Goal: Information Seeking & Learning: Learn about a topic

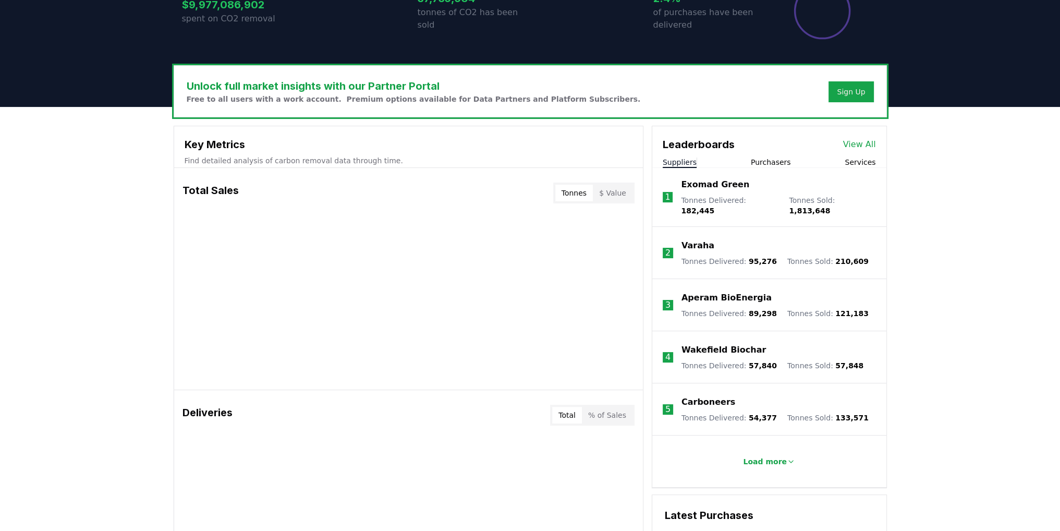
scroll to position [261, 0]
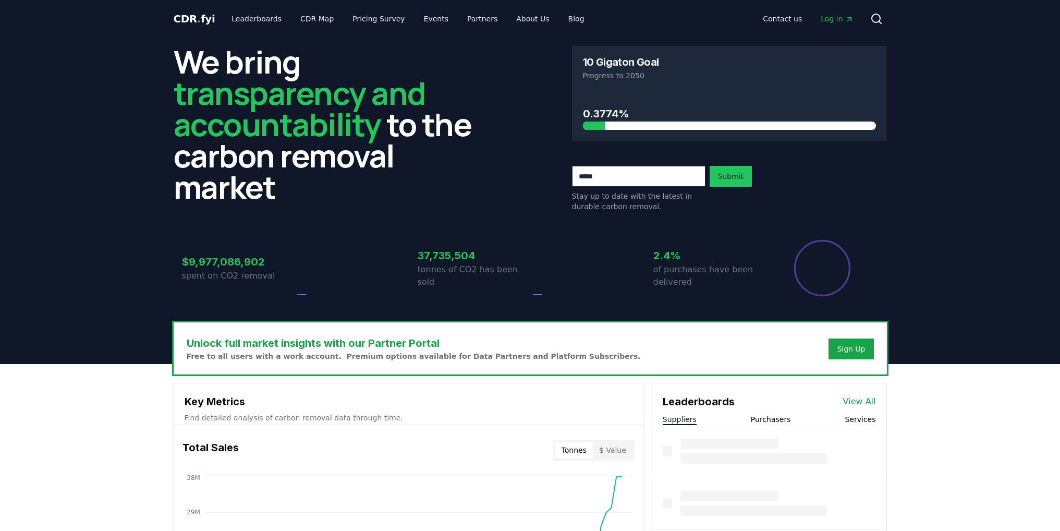
scroll to position [261, 0]
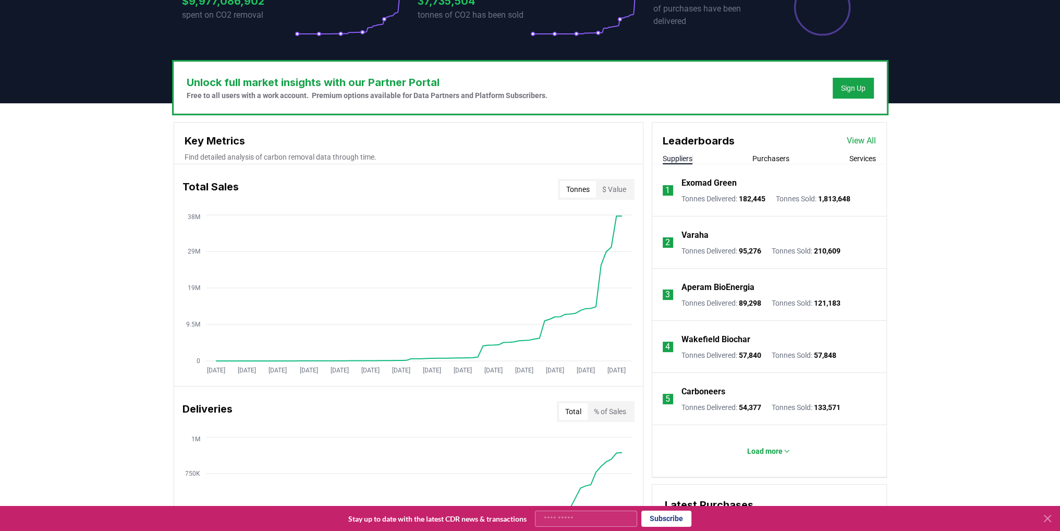
click at [616, 192] on button "$ Value" at bounding box center [614, 189] width 36 height 17
click at [583, 190] on button "Tonnes" at bounding box center [578, 189] width 36 height 17
click at [610, 188] on button "$ Value" at bounding box center [614, 189] width 36 height 17
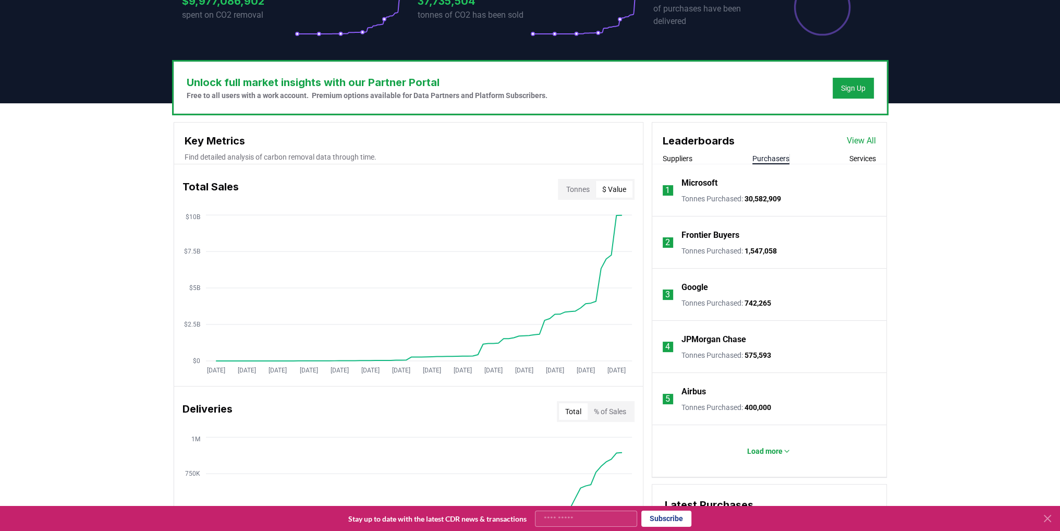
click at [770, 154] on button "Purchasers" at bounding box center [770, 158] width 37 height 10
click at [570, 193] on button "Tonnes" at bounding box center [578, 189] width 36 height 17
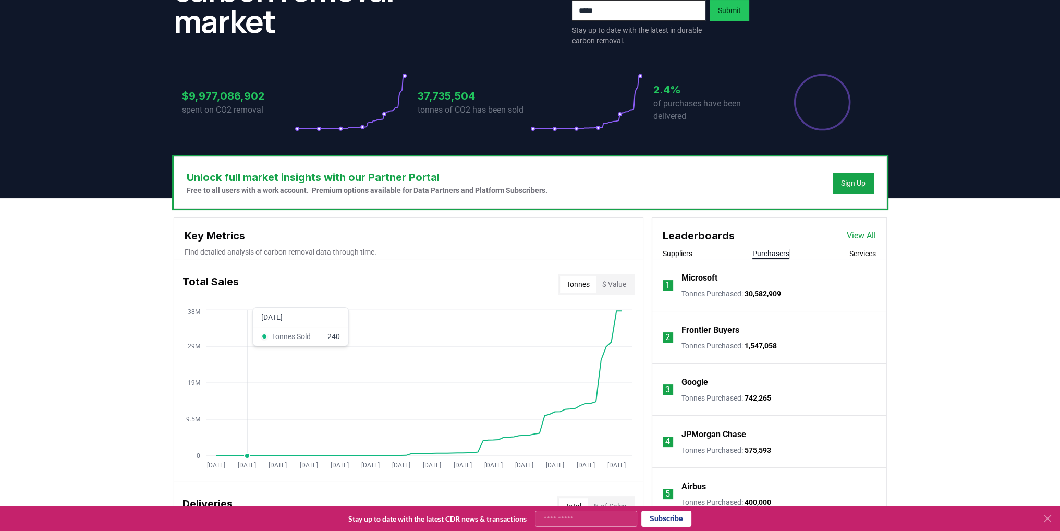
scroll to position [156, 0]
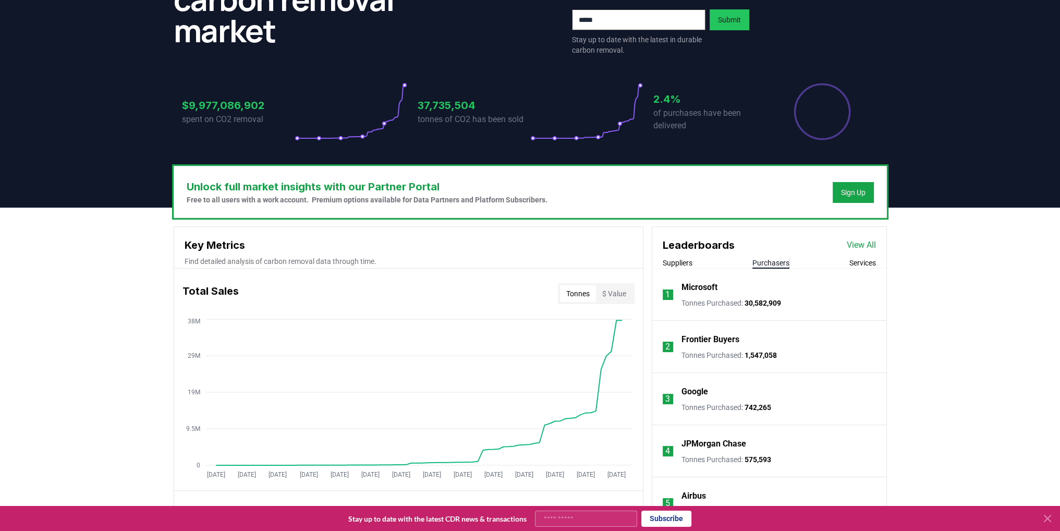
click at [605, 295] on button "$ Value" at bounding box center [614, 293] width 36 height 17
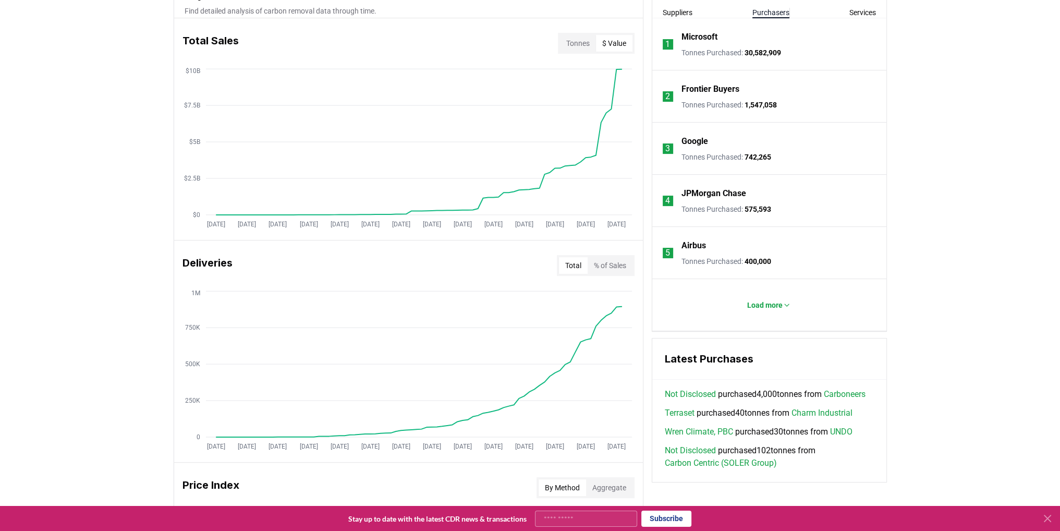
scroll to position [417, 0]
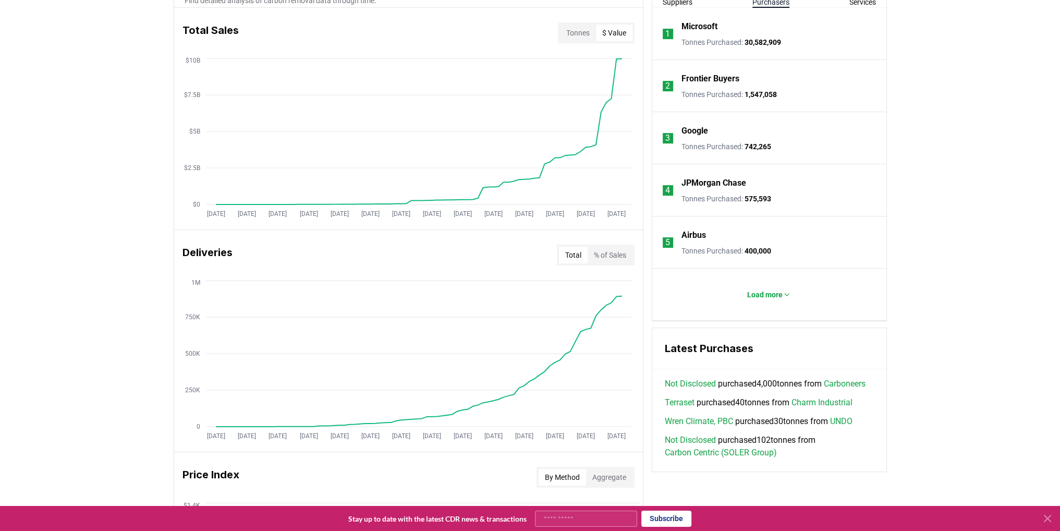
click at [607, 249] on button "% of Sales" at bounding box center [610, 255] width 45 height 17
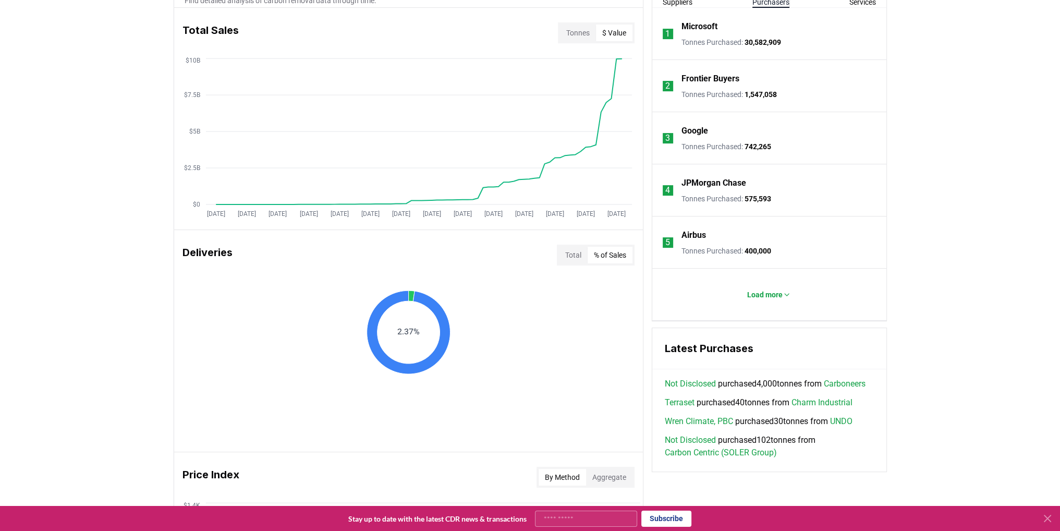
click at [576, 249] on button "Total" at bounding box center [573, 255] width 29 height 17
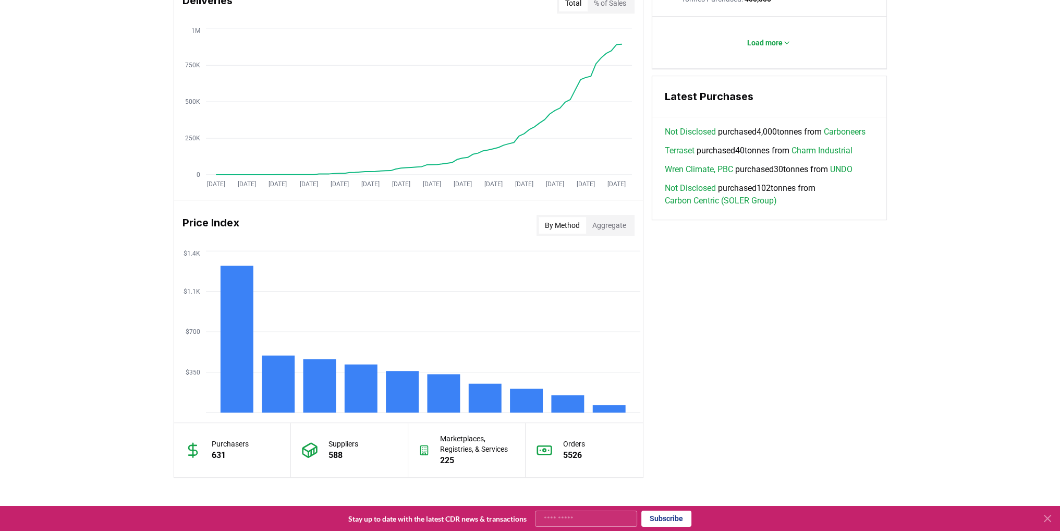
scroll to position [678, 0]
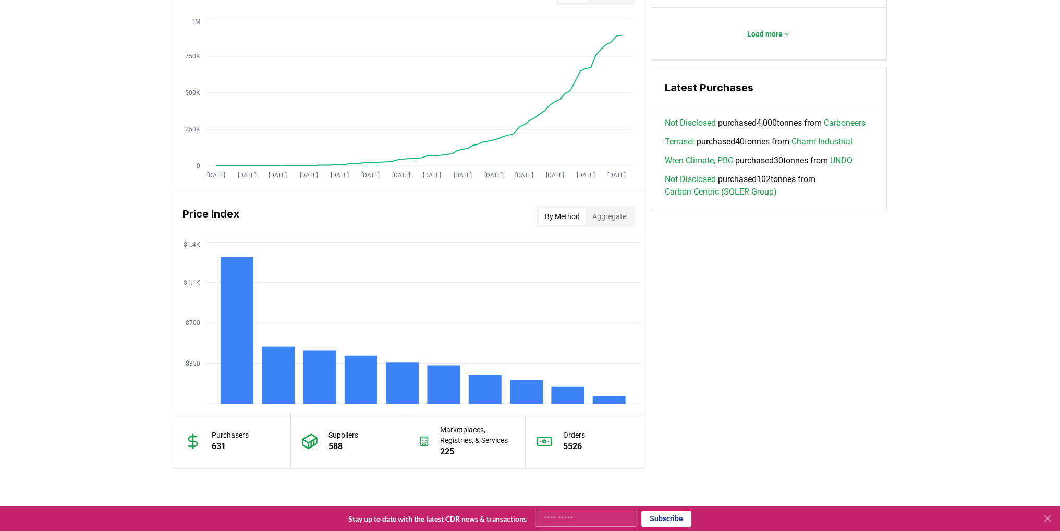
click at [605, 221] on button "Aggregate" at bounding box center [609, 216] width 46 height 17
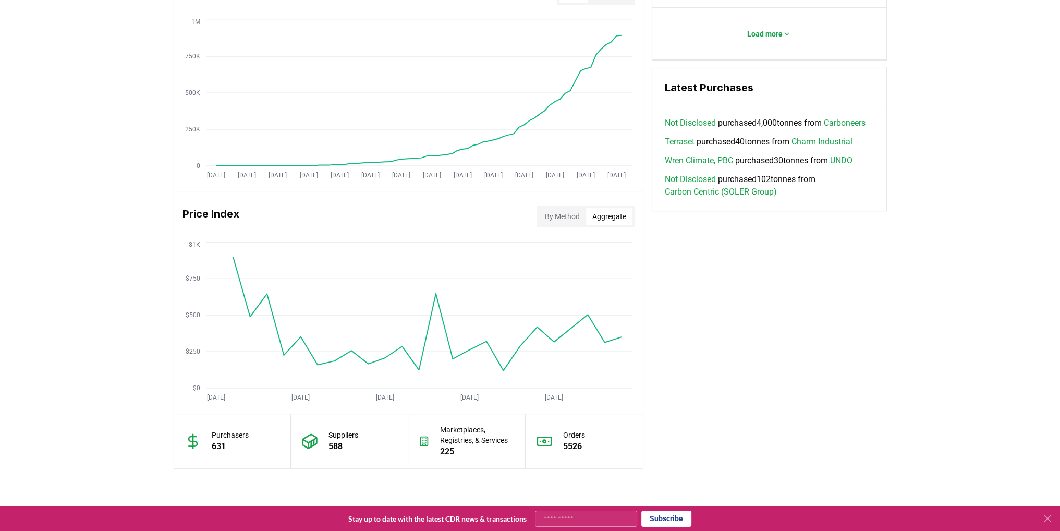
click at [549, 214] on button "By Method" at bounding box center [562, 216] width 47 height 17
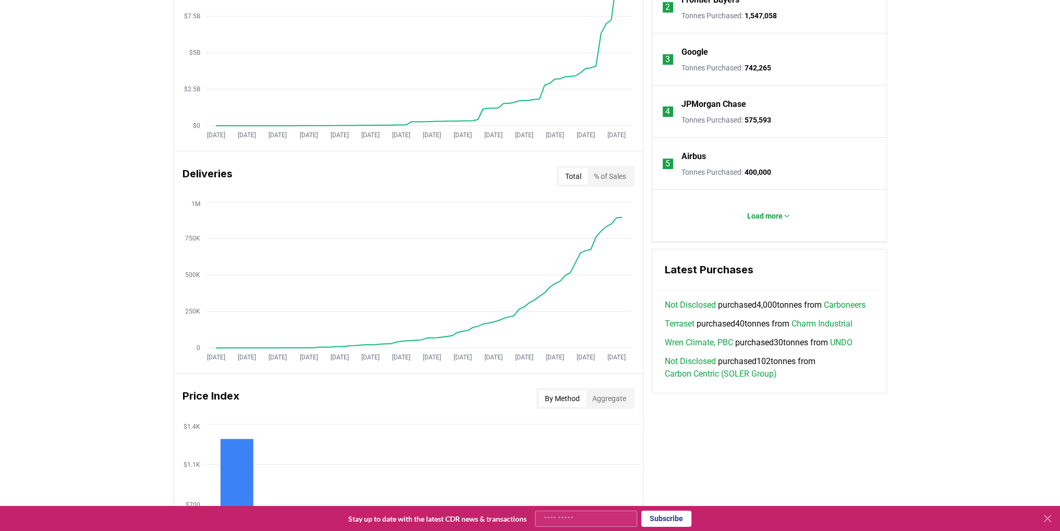
scroll to position [339, 0]
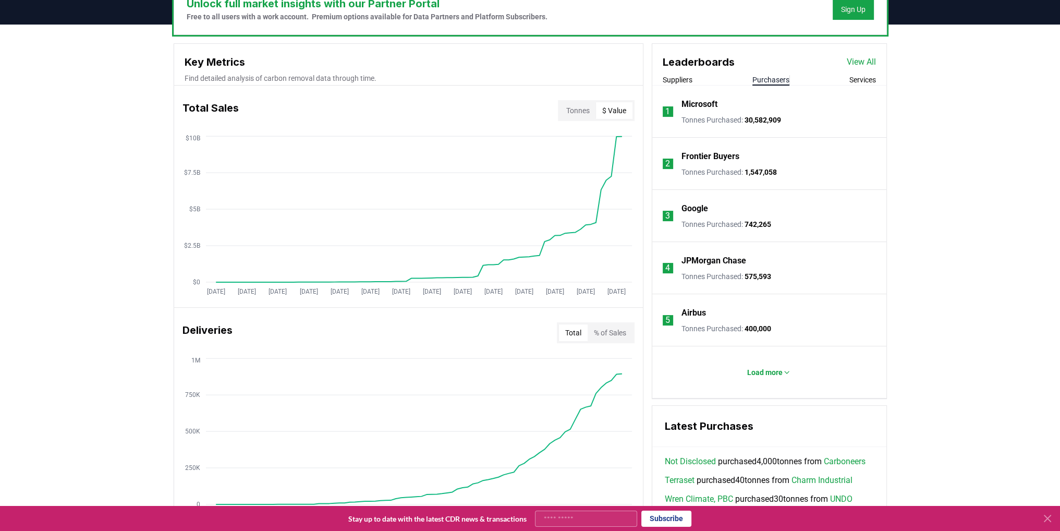
drag, startPoint x: 712, startPoint y: 284, endPoint x: 701, endPoint y: 267, distance: 19.5
click at [712, 283] on li "4 JPMorgan Chase Tonnes Purchased : 575,593" at bounding box center [769, 268] width 234 height 52
click at [698, 264] on p "JPMorgan Chase" at bounding box center [713, 260] width 65 height 13
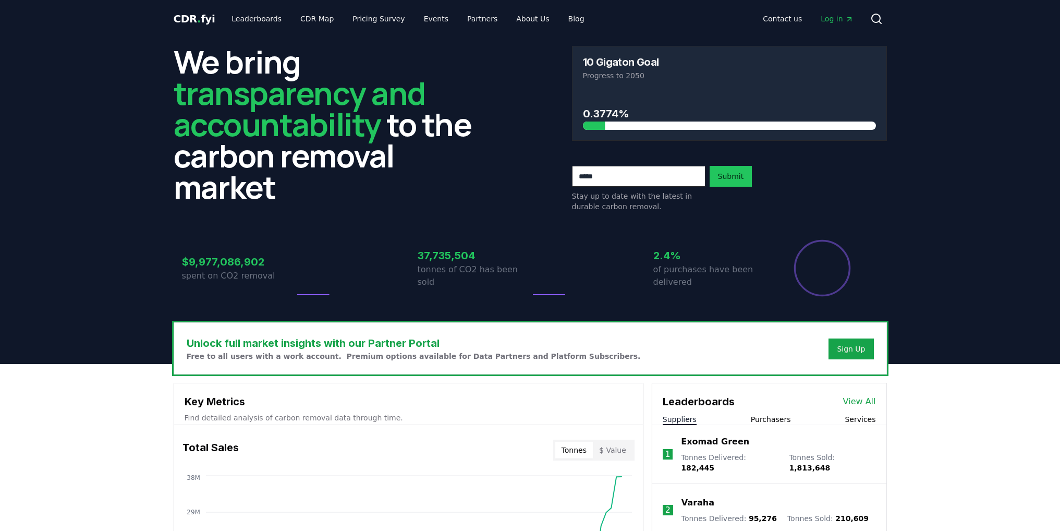
scroll to position [339, 0]
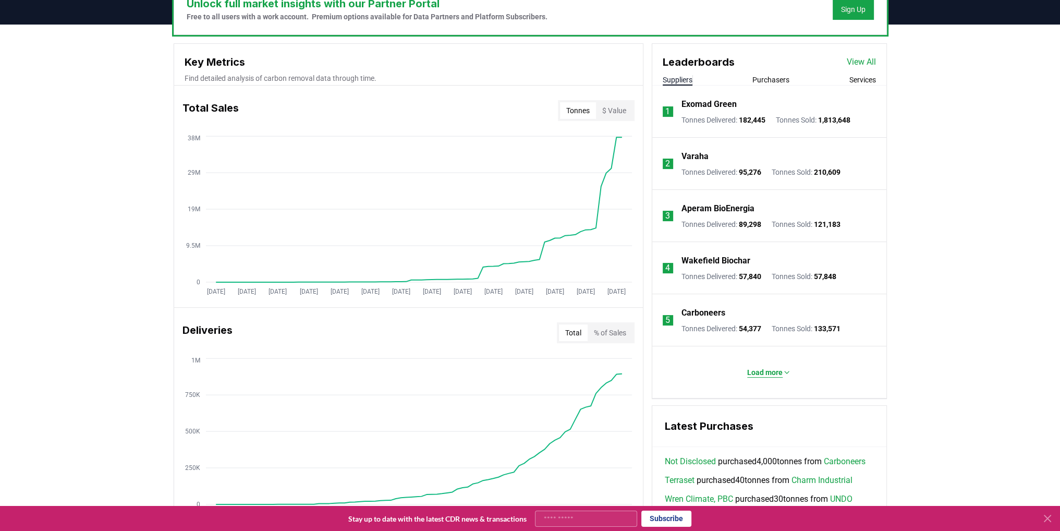
click at [740, 370] on button "Load more" at bounding box center [769, 372] width 60 height 21
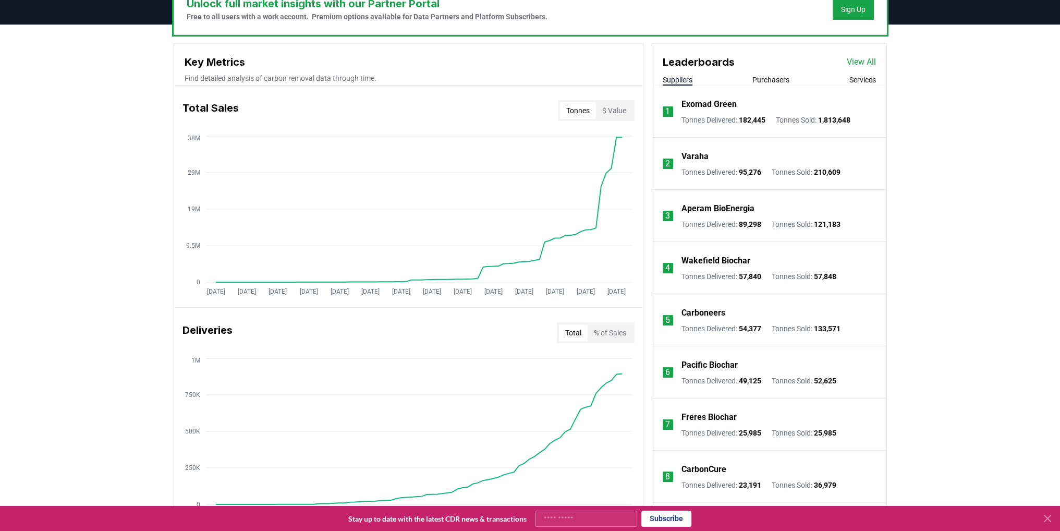
click at [858, 67] on div "Leaderboards View All" at bounding box center [769, 57] width 234 height 26
click at [862, 59] on link "View All" at bounding box center [861, 62] width 29 height 13
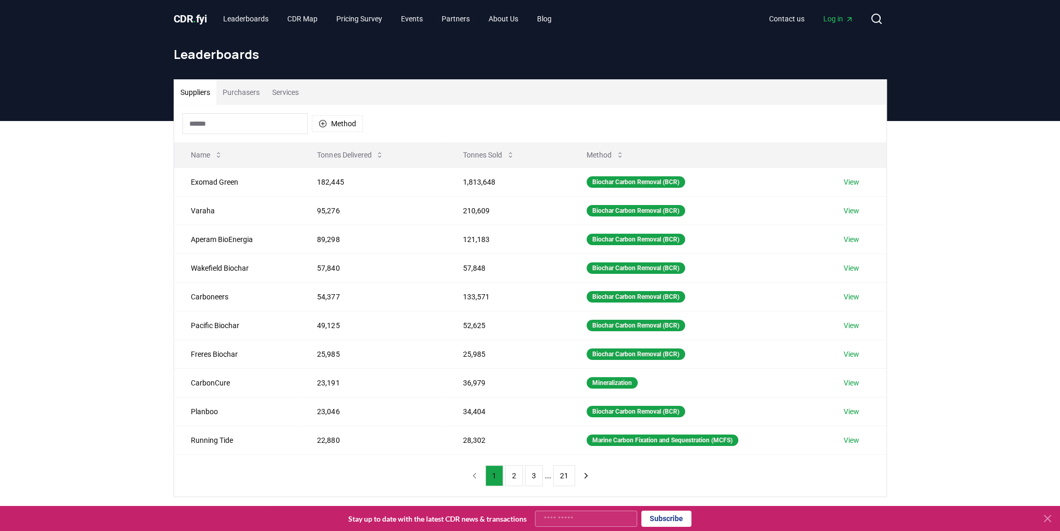
click at [284, 124] on input at bounding box center [244, 123] width 125 height 21
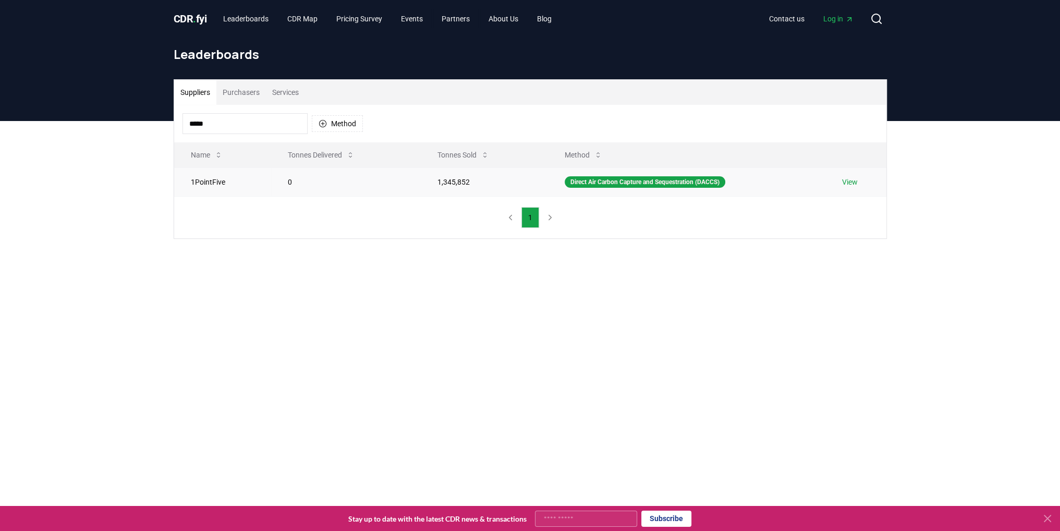
type input "*****"
click at [440, 184] on td "1,345,852" at bounding box center [484, 181] width 127 height 29
click at [621, 175] on td "Direct Air Carbon Capture and Sequestration (DACCS)" at bounding box center [686, 181] width 277 height 29
click at [846, 185] on link "View" at bounding box center [850, 182] width 16 height 10
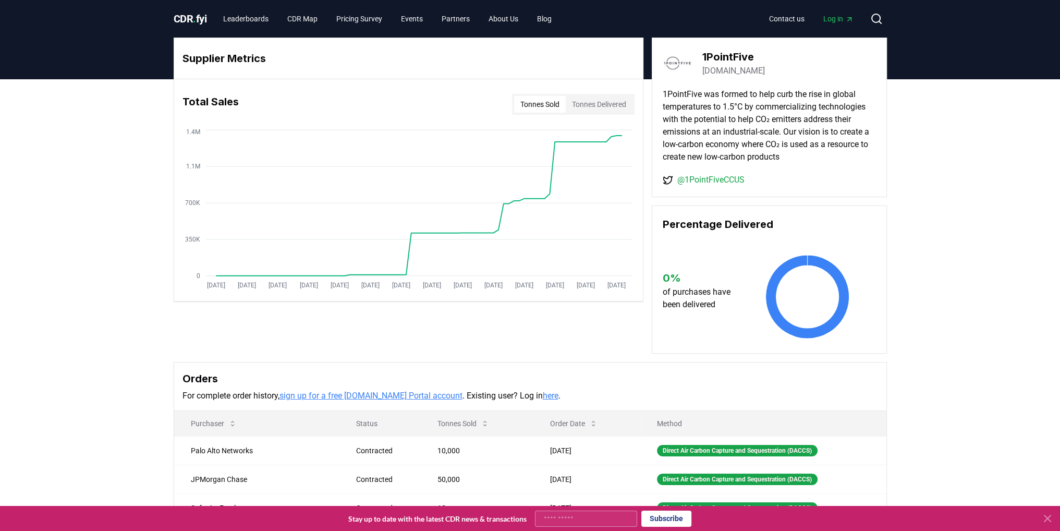
click at [733, 179] on link "@1PointFiveCCUS" at bounding box center [710, 180] width 67 height 13
